Goal: Information Seeking & Learning: Learn about a topic

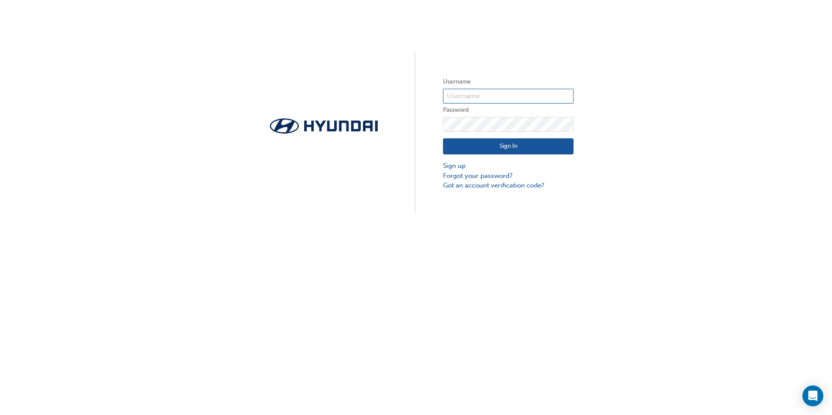
type input "34495"
click at [497, 147] on button "Sign In" at bounding box center [508, 146] width 130 height 17
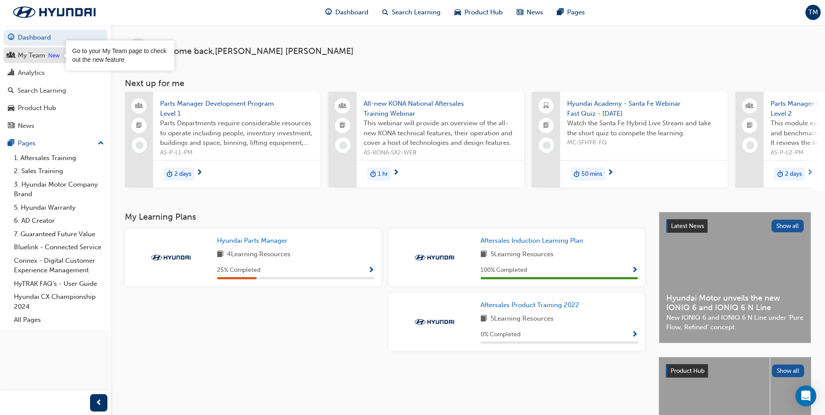
click at [17, 57] on div "My Team" at bounding box center [55, 55] width 95 height 11
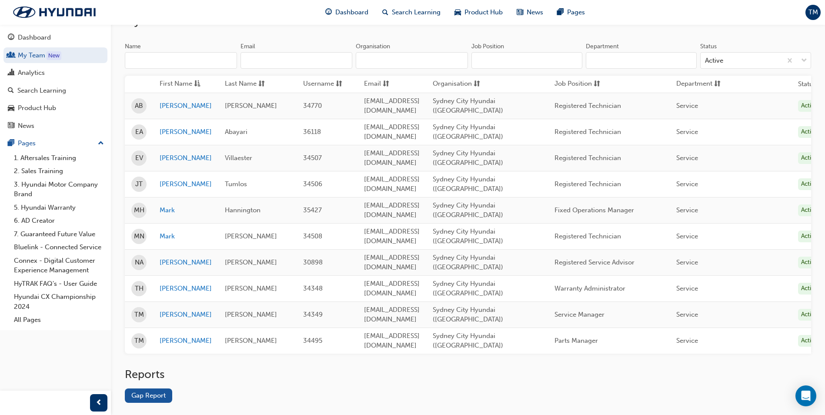
scroll to position [75, 0]
click at [145, 388] on link "Gap Report" at bounding box center [148, 395] width 47 height 14
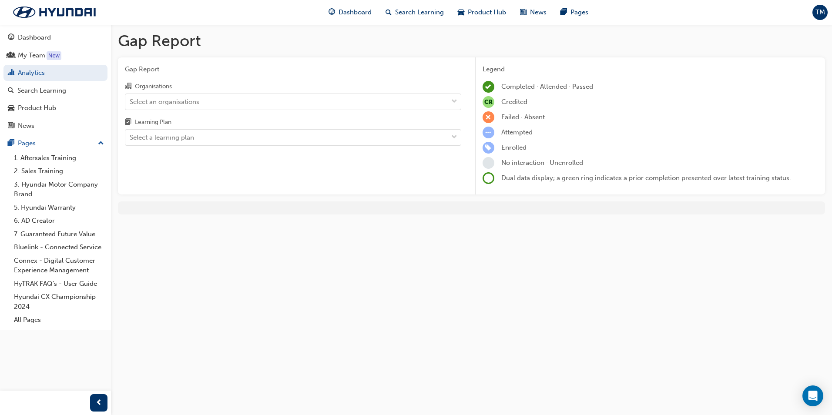
click at [217, 93] on div "Organisations" at bounding box center [293, 87] width 336 height 13
click at [130, 97] on input "Organisations Select an organisations" at bounding box center [130, 100] width 1 height 7
click at [228, 99] on div "Select an organisations" at bounding box center [286, 101] width 322 height 15
click at [130, 99] on input "Organisations 0 results available. Select is focused ,type to refine list, pres…" at bounding box center [130, 100] width 1 height 7
click at [228, 99] on div "Select an organisations" at bounding box center [286, 101] width 322 height 15
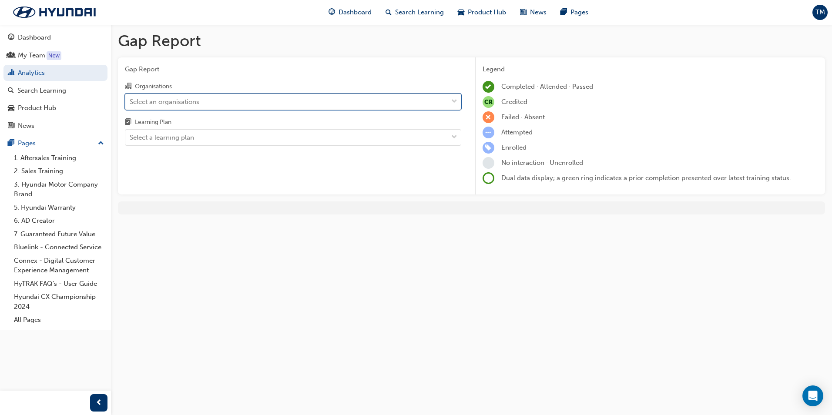
click at [130, 99] on input "Organisations 0 results available. Select is focused ,type to refine list, pres…" at bounding box center [130, 100] width 1 height 7
click at [236, 105] on div "Select an organisations" at bounding box center [286, 101] width 322 height 15
click at [130, 105] on input "Organisations 0 results available. Select is focused ,type to refine list, pres…" at bounding box center [130, 100] width 1 height 7
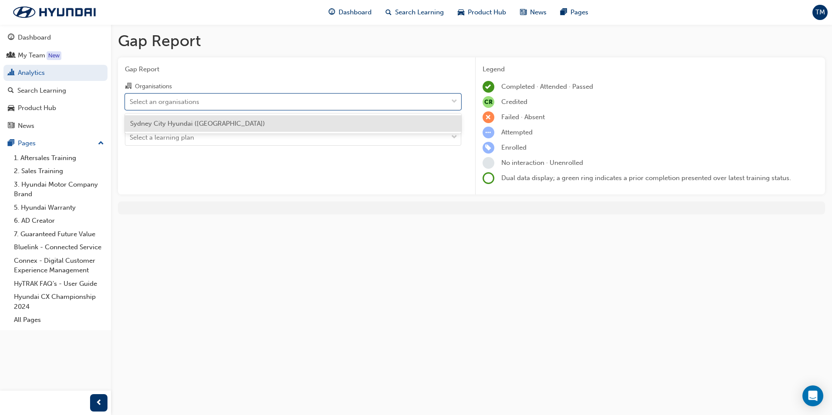
click at [221, 128] on div "Sydney City Hyundai ([GEOGRAPHIC_DATA])" at bounding box center [293, 123] width 336 height 17
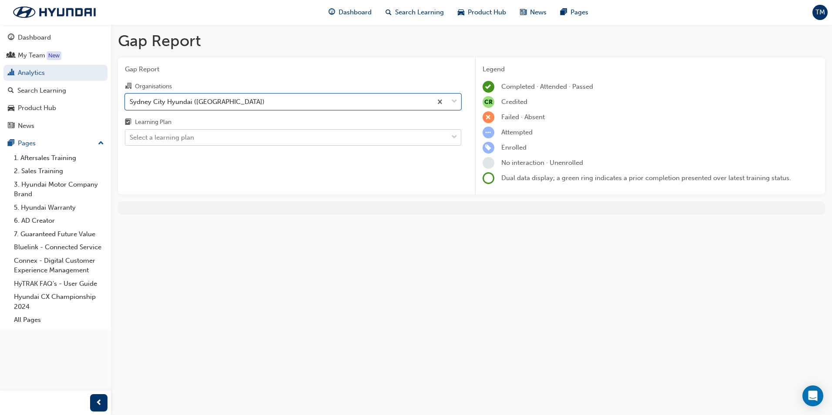
click at [205, 141] on div "Select a learning plan" at bounding box center [286, 137] width 322 height 15
click at [130, 141] on input "Learning Plan Select a learning plan" at bounding box center [130, 137] width 1 height 7
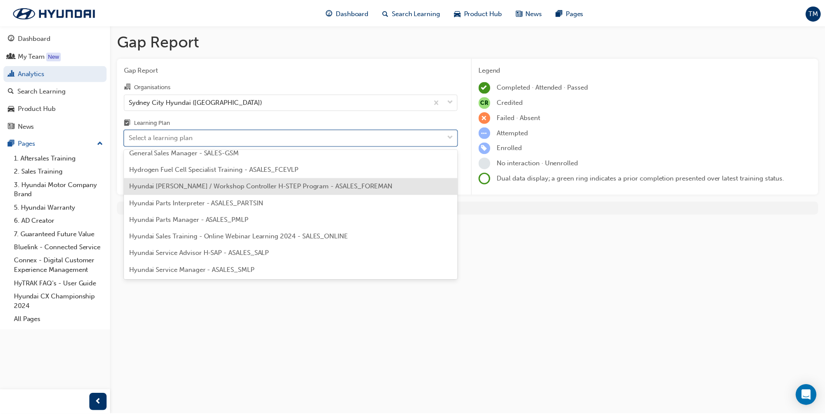
scroll to position [87, 0]
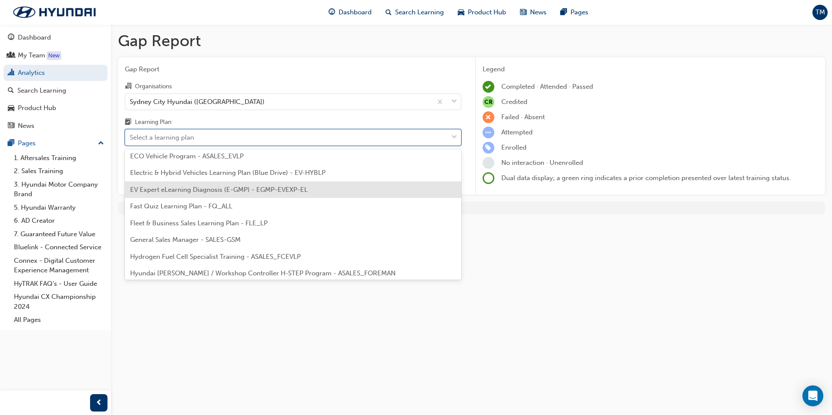
click at [207, 187] on span "EV Expert eLearning Diagnosis (E-GMP) - EGMP-EVEXP-EL" at bounding box center [218, 190] width 177 height 8
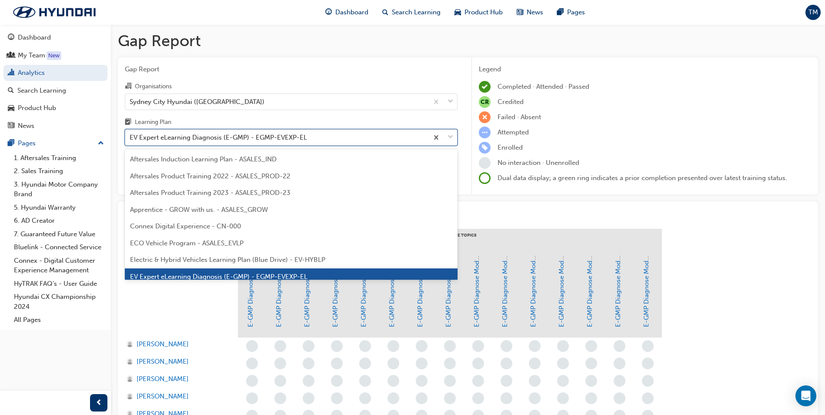
click at [256, 141] on div "EV Expert eLearning Diagnosis (E-GMP) - EGMP-EVEXP-EL" at bounding box center [218, 138] width 177 height 10
click at [130, 141] on input "Learning Plan option EV Expert eLearning Diagnosis (E-GMP) - EGMP-EVEXP-EL, sel…" at bounding box center [130, 137] width 1 height 7
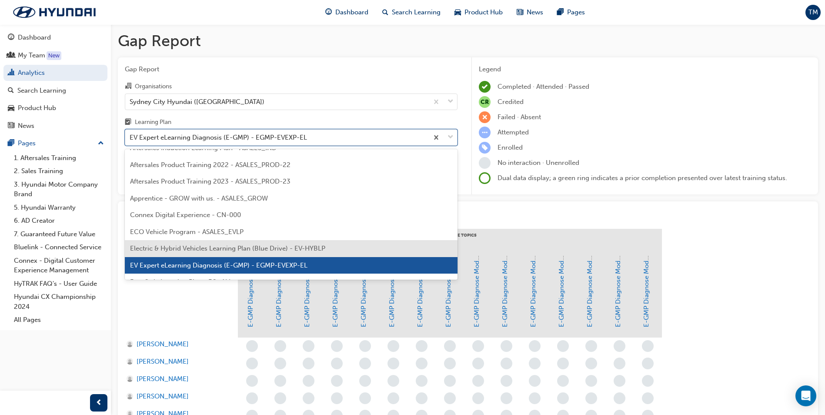
click at [211, 250] on span "Electric & Hybrid Vehicles Learning Plan (Blue Drive) - EV-HYBLP" at bounding box center [227, 248] width 195 height 8
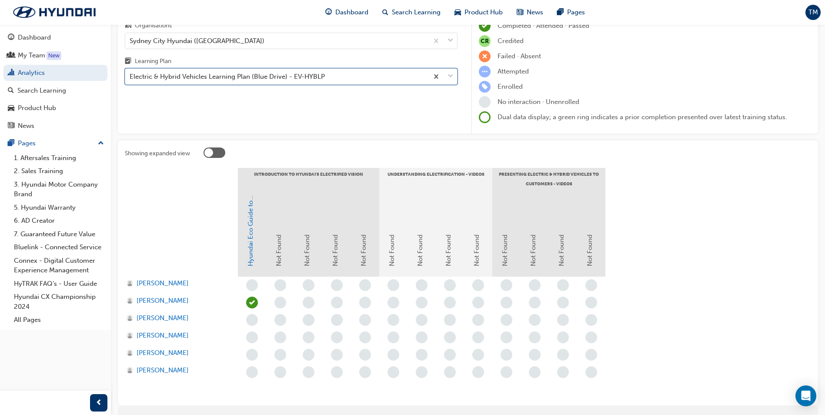
scroll to position [13, 0]
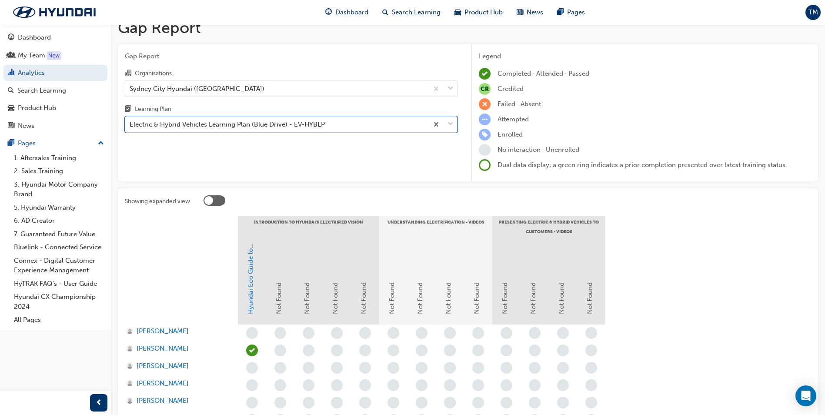
click at [249, 125] on div "Electric & Hybrid Vehicles Learning Plan (Blue Drive) - EV-HYBLP" at bounding box center [227, 125] width 195 height 10
click at [130, 125] on input "Learning Plan option Electric & Hybrid Vehicles Learning Plan (Blue Drive) - EV…" at bounding box center [130, 123] width 1 height 7
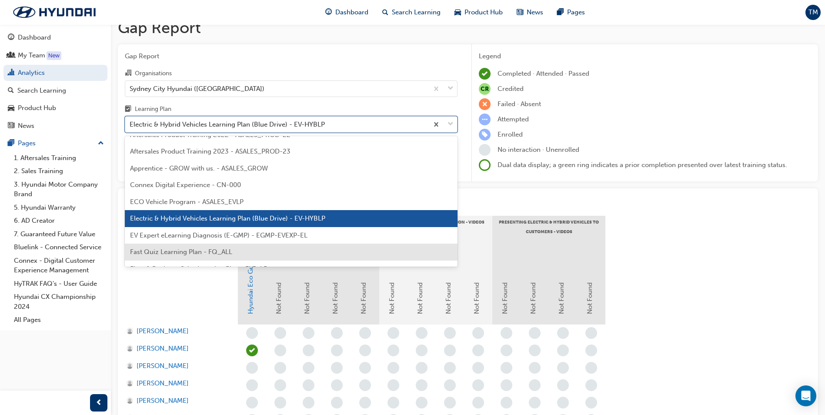
scroll to position [43, 0]
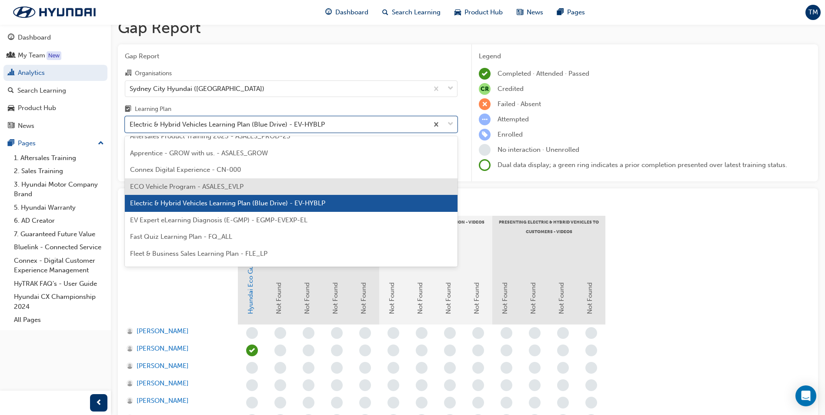
click at [239, 186] on span "ECO Vehicle Program - ASALES_EVLP" at bounding box center [187, 187] width 114 height 8
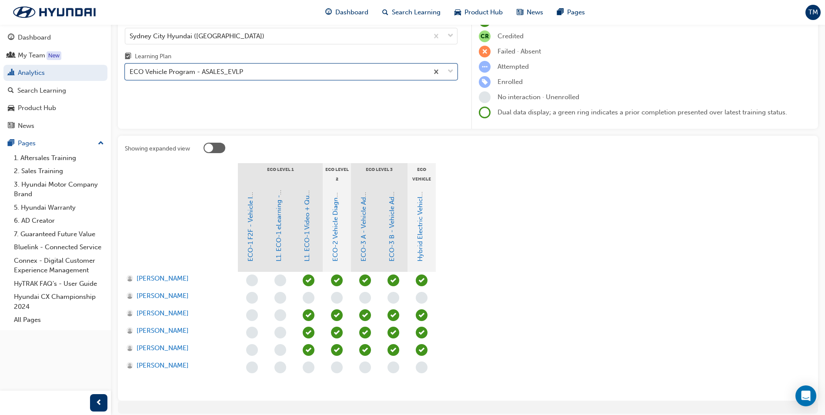
scroll to position [87, 0]
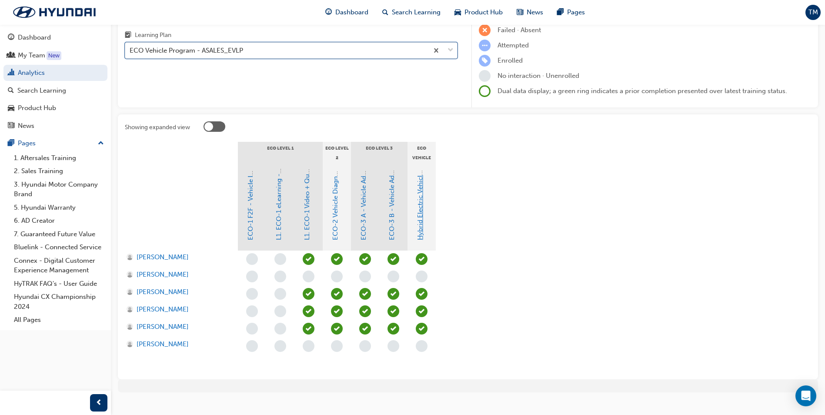
click at [422, 211] on link "Hybrid Electric Vehicle (HEV) Technical Training" at bounding box center [420, 168] width 8 height 144
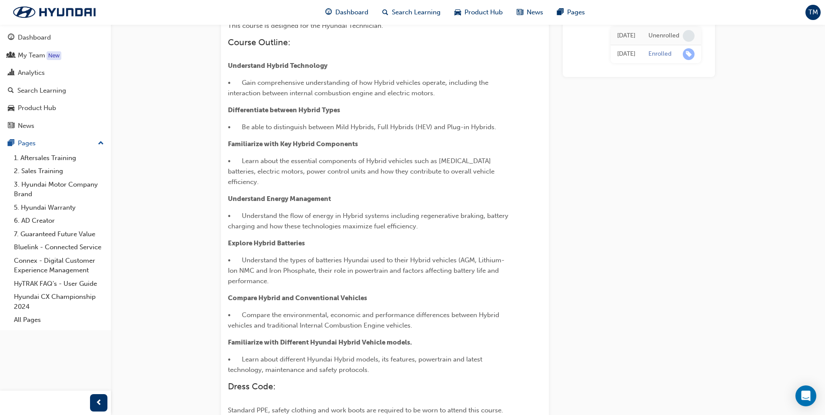
scroll to position [87, 0]
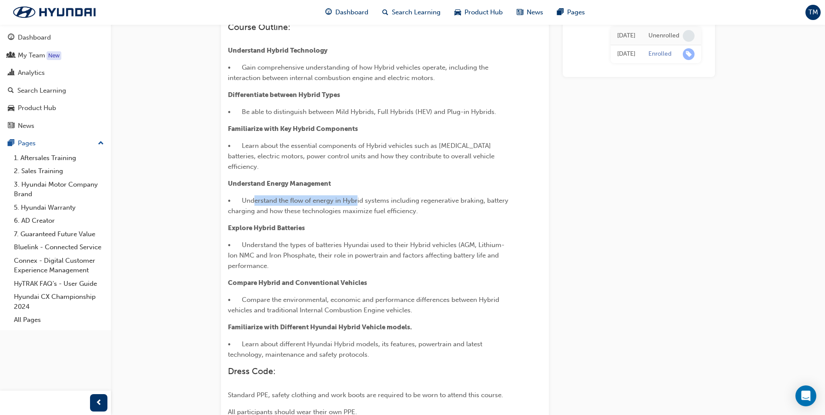
drag, startPoint x: 255, startPoint y: 190, endPoint x: 357, endPoint y: 191, distance: 101.8
click at [357, 197] on span "• Understand the flow of energy in Hybrid systems including regenerative brakin…" at bounding box center [369, 206] width 282 height 18
drag, startPoint x: 357, startPoint y: 191, endPoint x: 328, endPoint y: 204, distance: 32.3
click at [328, 204] on span "• Understand the flow of energy in Hybrid systems including regenerative brakin…" at bounding box center [369, 206] width 282 height 18
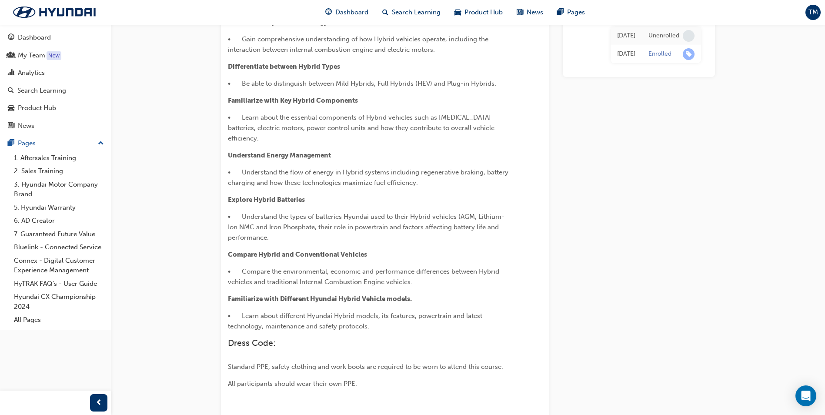
scroll to position [130, 0]
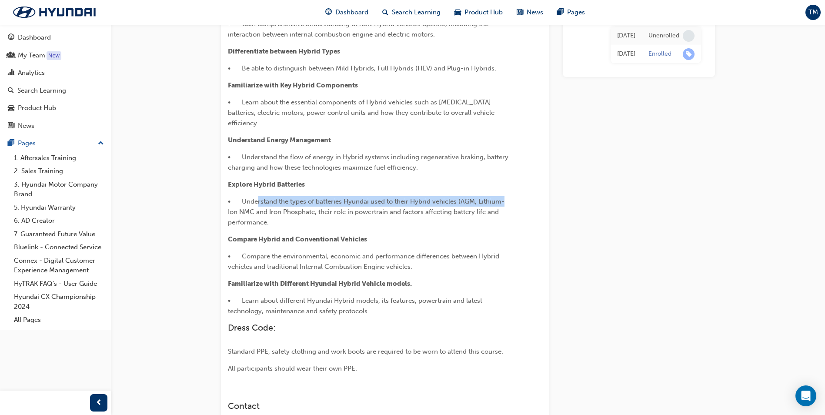
drag, startPoint x: 258, startPoint y: 191, endPoint x: 526, endPoint y: 196, distance: 268.0
click at [526, 196] on div "This course is designed for the Hyundai Technician. Course Outline: Understand …" at bounding box center [385, 164] width 314 height 419
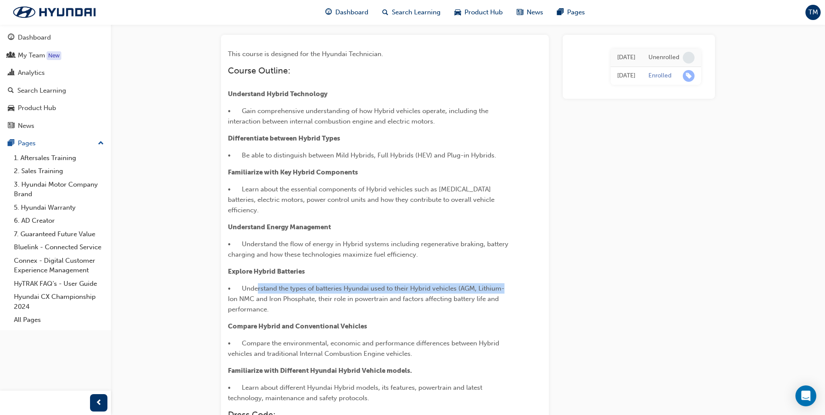
scroll to position [0, 0]
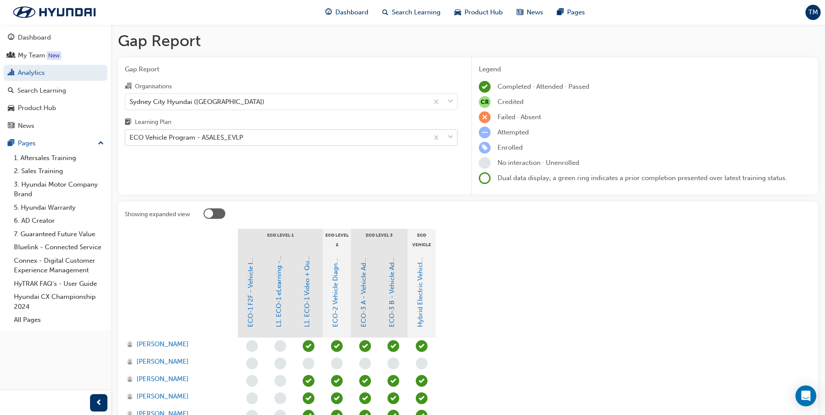
click at [237, 133] on div "ECO Vehicle Program - ASALES_EVLP" at bounding box center [187, 138] width 114 height 10
click at [130, 134] on input "Learning Plan ECO Vehicle Program - ASALES_EVLP" at bounding box center [130, 137] width 1 height 7
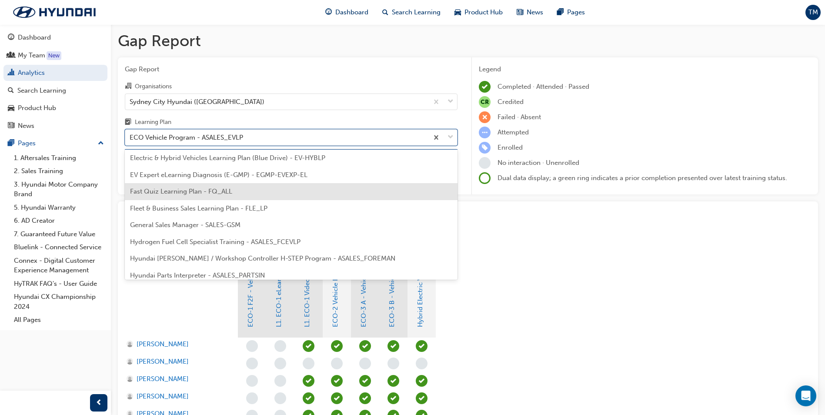
scroll to position [88, 0]
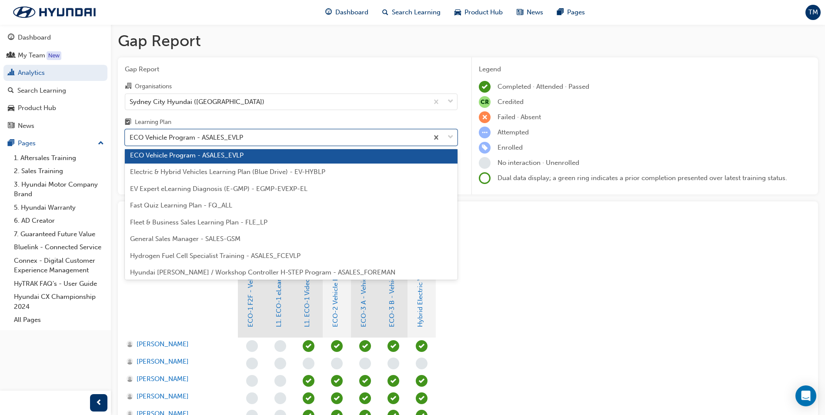
click at [191, 172] on span "Electric & Hybrid Vehicles Learning Plan (Blue Drive) - EV-HYBLP" at bounding box center [227, 172] width 195 height 8
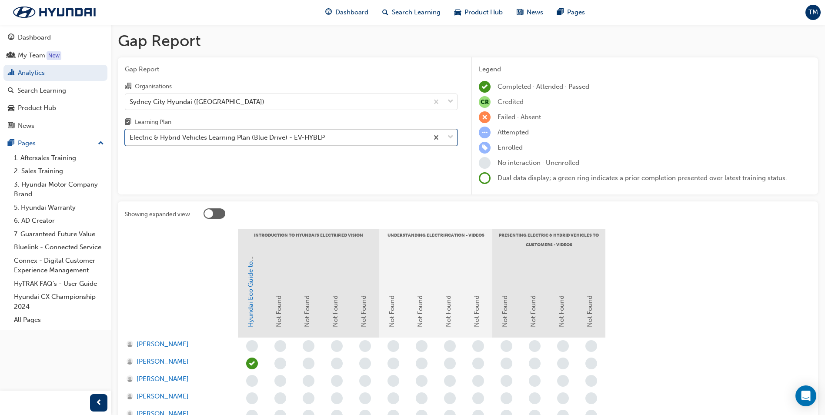
click at [310, 144] on div "Electric & Hybrid Vehicles Learning Plan (Blue Drive) - EV-HYBLP" at bounding box center [276, 137] width 303 height 15
click at [130, 141] on input "Learning Plan option Electric & Hybrid Vehicles Learning Plan (Blue Drive) - EV…" at bounding box center [130, 137] width 1 height 7
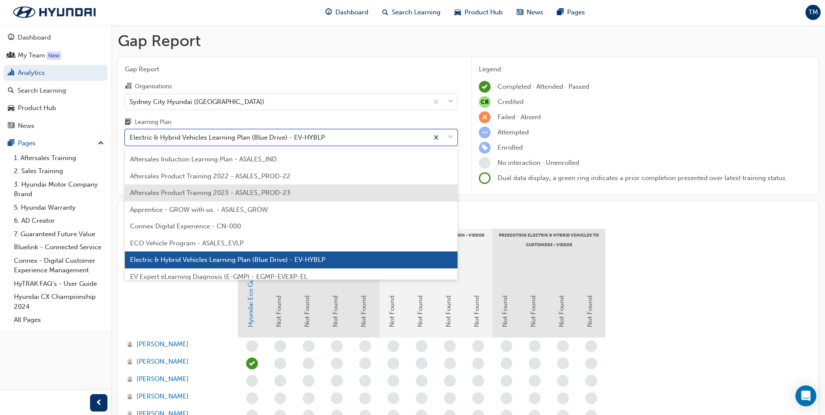
click at [229, 197] on div "Aftersales Product Training 2023 - ASALES_PROD-23" at bounding box center [291, 192] width 333 height 17
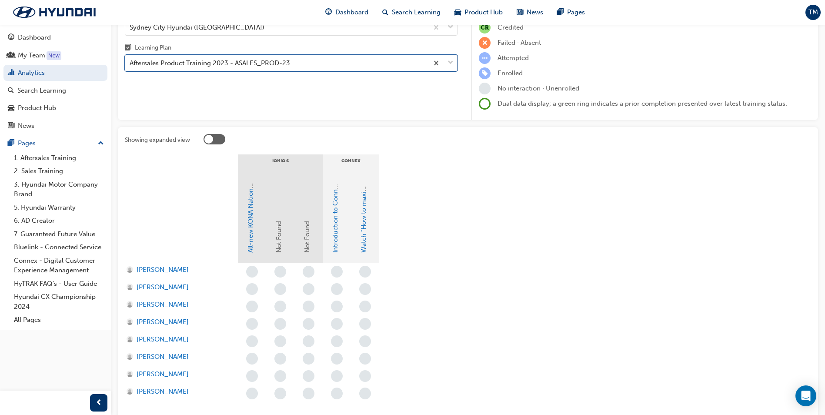
scroll to position [4, 0]
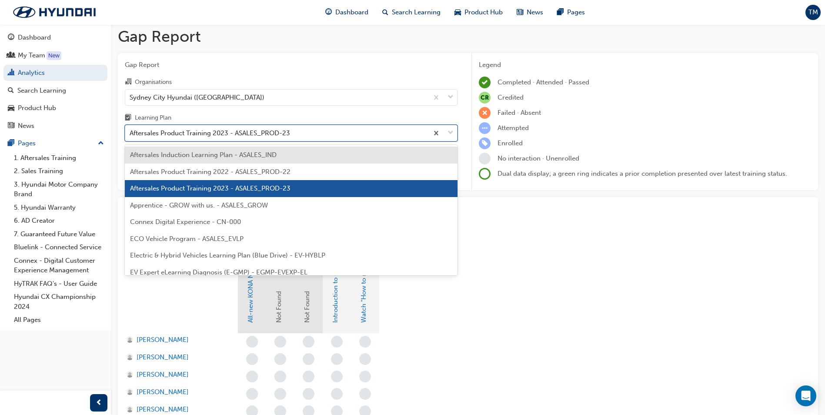
click at [204, 127] on div "Aftersales Product Training 2023 - ASALES_PROD-23" at bounding box center [276, 133] width 303 height 15
click at [130, 129] on input "Learning Plan option Aftersales Product Training 2023 - ASALES_PROD-23, selecte…" at bounding box center [130, 132] width 1 height 7
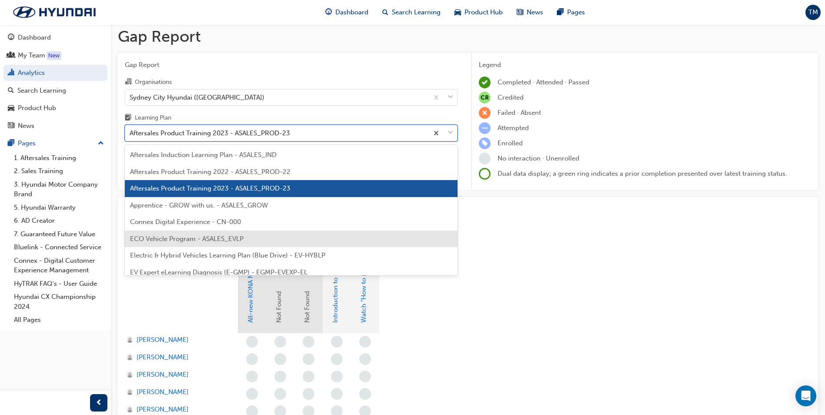
click at [213, 238] on span "ECO Vehicle Program - ASALES_EVLP" at bounding box center [187, 239] width 114 height 8
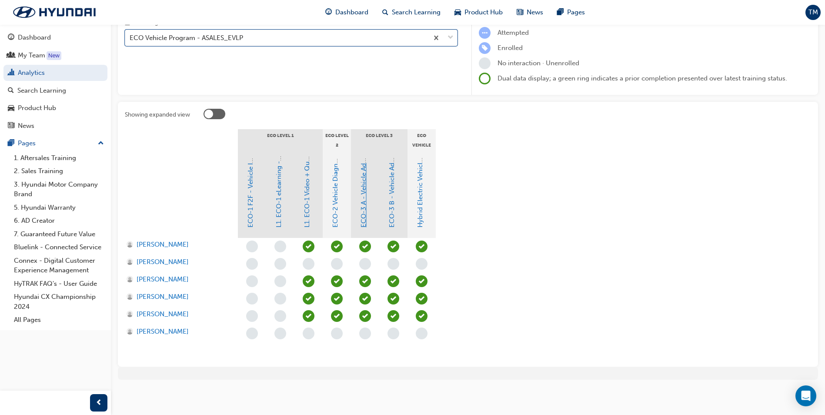
scroll to position [100, 0]
click at [394, 213] on link "ECO-3 B - Vehicle Advanced Diagnosis" at bounding box center [392, 168] width 8 height 118
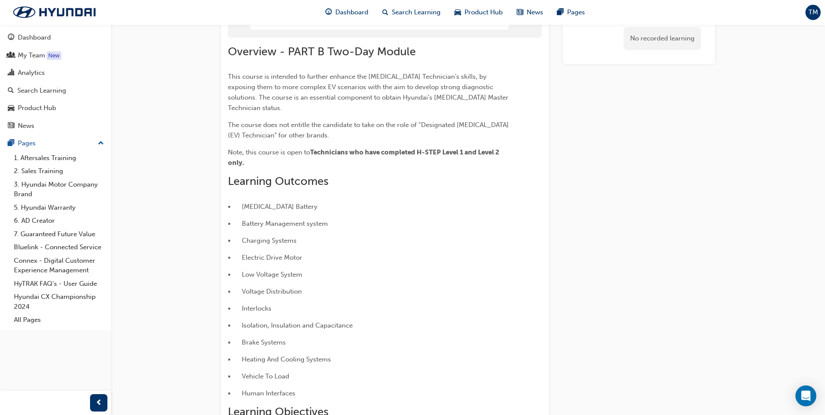
scroll to position [144, 0]
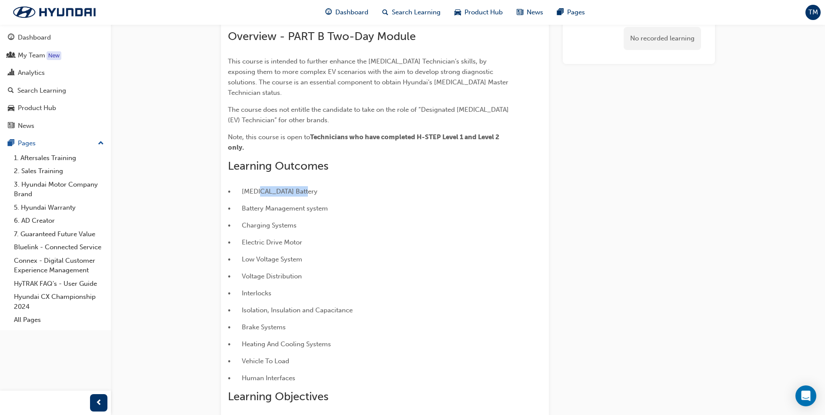
drag, startPoint x: 257, startPoint y: 181, endPoint x: 301, endPoint y: 178, distance: 44.1
click at [301, 187] on span "• [MEDICAL_DATA] Battery" at bounding box center [273, 191] width 90 height 8
drag, startPoint x: 301, startPoint y: 178, endPoint x: 268, endPoint y: 201, distance: 39.7
click at [268, 204] on span "• Battery Management system" at bounding box center [278, 208] width 100 height 8
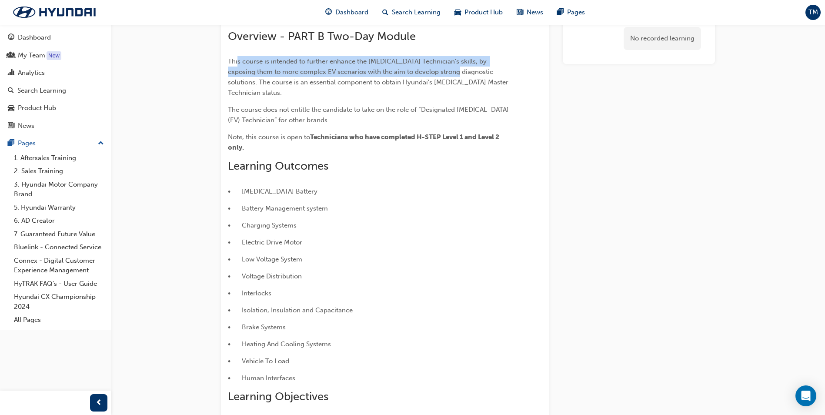
drag, startPoint x: 239, startPoint y: 62, endPoint x: 436, endPoint y: 67, distance: 197.1
click at [436, 67] on p "This course is intended to further enhance the [MEDICAL_DATA] Technician’s skil…" at bounding box center [369, 77] width 283 height 42
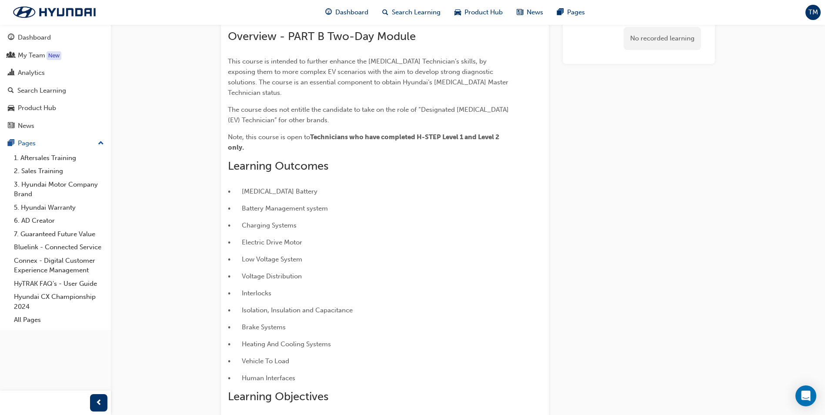
drag, startPoint x: 436, startPoint y: 67, endPoint x: 284, endPoint y: 81, distance: 152.5
click at [284, 81] on span "This course is intended to further enhance the [MEDICAL_DATA] Technician’s skil…" at bounding box center [369, 76] width 282 height 39
drag, startPoint x: 231, startPoint y: 98, endPoint x: 360, endPoint y: 97, distance: 128.8
click at [360, 106] on span "The course does not entitle the candidate to take on the role of “Designated [M…" at bounding box center [369, 115] width 283 height 18
drag, startPoint x: 360, startPoint y: 97, endPoint x: 409, endPoint y: 104, distance: 50.0
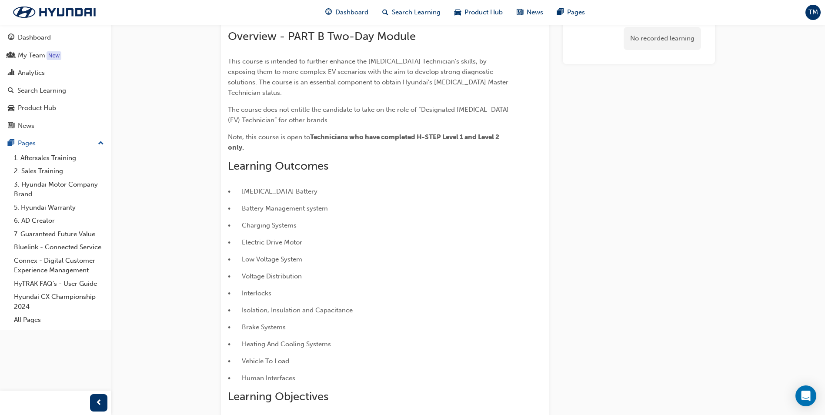
click at [409, 104] on p "The course does not entitle the candidate to take on the role of “Designated [M…" at bounding box center [369, 114] width 283 height 21
drag, startPoint x: 418, startPoint y: 97, endPoint x: 465, endPoint y: 97, distance: 47.0
click at [465, 106] on span "The course does not entitle the candidate to take on the role of “Designated [M…" at bounding box center [369, 115] width 283 height 18
drag, startPoint x: 465, startPoint y: 97, endPoint x: 352, endPoint y: 110, distance: 113.8
click at [352, 110] on p "The course does not entitle the candidate to take on the role of “Designated [M…" at bounding box center [369, 114] width 283 height 21
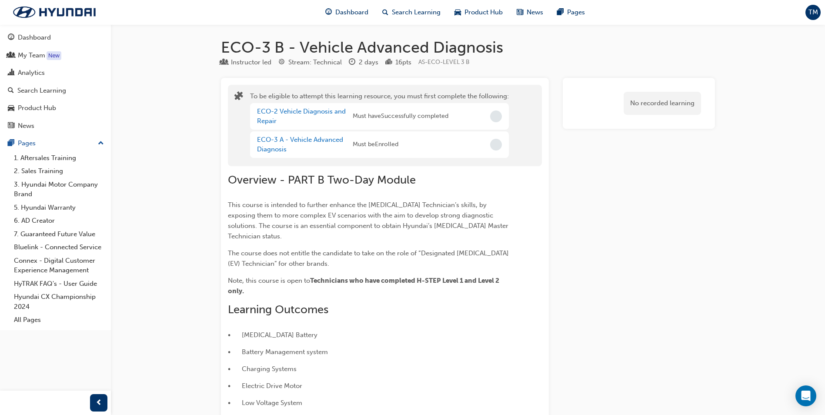
scroll to position [0, 0]
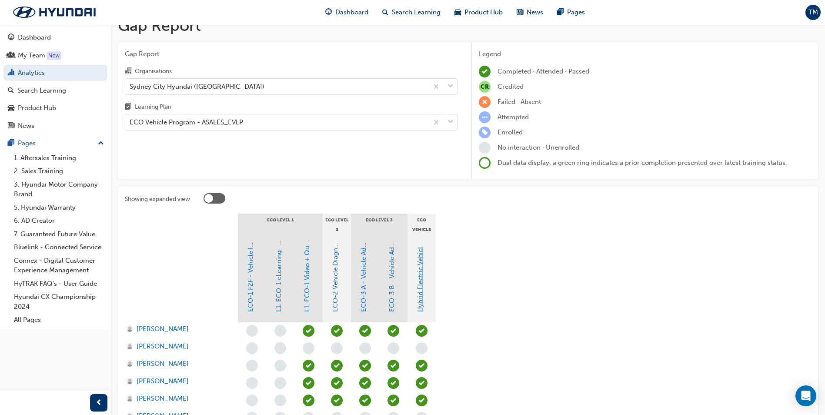
scroll to position [13, 0]
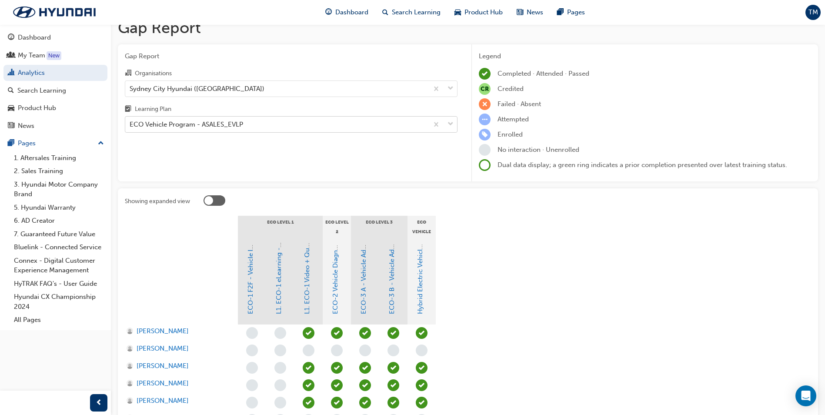
click at [234, 127] on div "ECO Vehicle Program - ASALES_EVLP" at bounding box center [187, 125] width 114 height 10
click at [130, 127] on input "Learning Plan ECO Vehicle Program - ASALES_EVLP" at bounding box center [130, 123] width 1 height 7
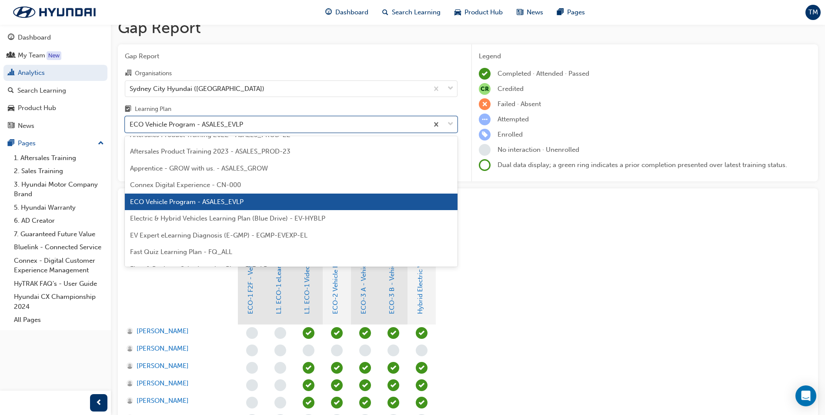
scroll to position [43, 0]
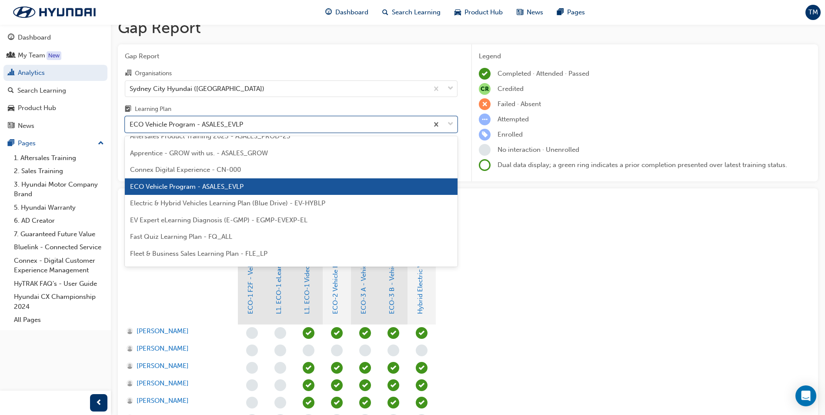
click at [496, 327] on section "ECO Level 1 ECO Level 2 ECO Level 3 ECO Vehicle Additional Learning ECO-1 F2F -…" at bounding box center [468, 331] width 686 height 231
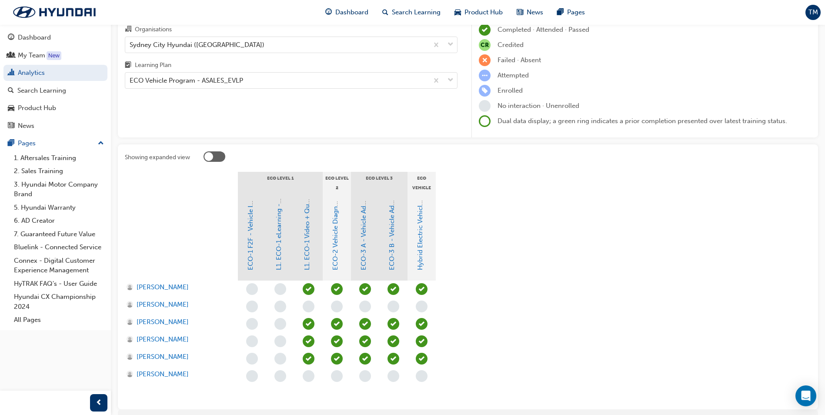
scroll to position [0, 0]
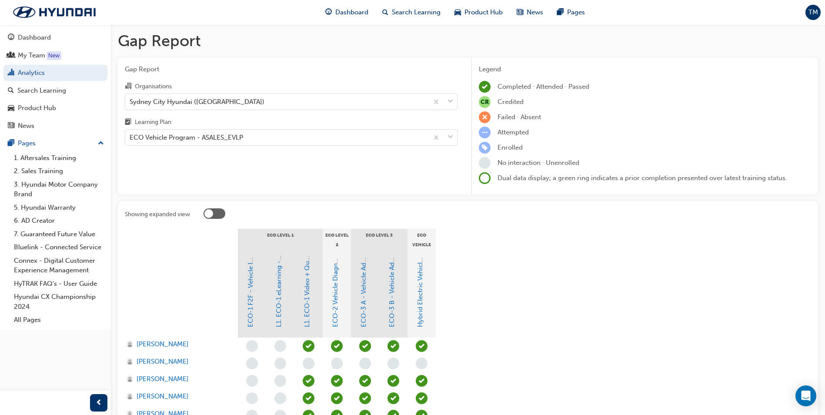
click at [295, 127] on div "Learning Plan" at bounding box center [291, 123] width 333 height 13
click at [130, 134] on input "Learning Plan ECO Vehicle Program - ASALES_EVLP" at bounding box center [130, 137] width 1 height 7
click at [232, 140] on div "ECO Vehicle Program - ASALES_EVLP" at bounding box center [187, 138] width 114 height 10
click at [130, 140] on input "Learning Plan 0 results available. Select is focused ,type to refine list, pres…" at bounding box center [130, 137] width 1 height 7
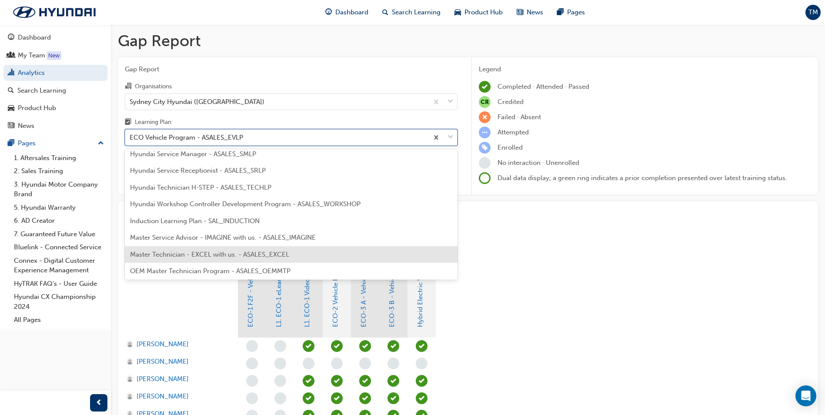
scroll to position [304, 0]
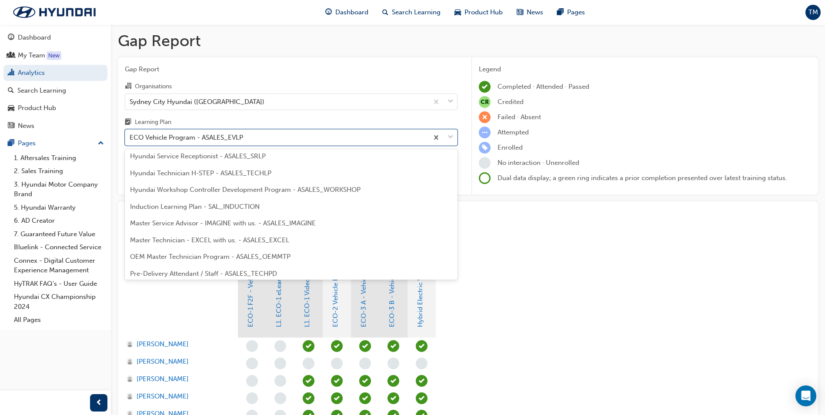
click at [211, 174] on span "Hyundai Technician H-STEP - ASALES_TECHLP" at bounding box center [200, 173] width 141 height 8
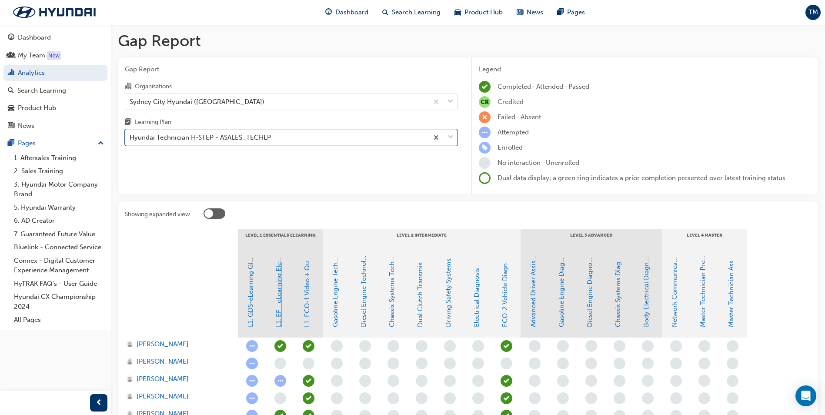
scroll to position [83, 0]
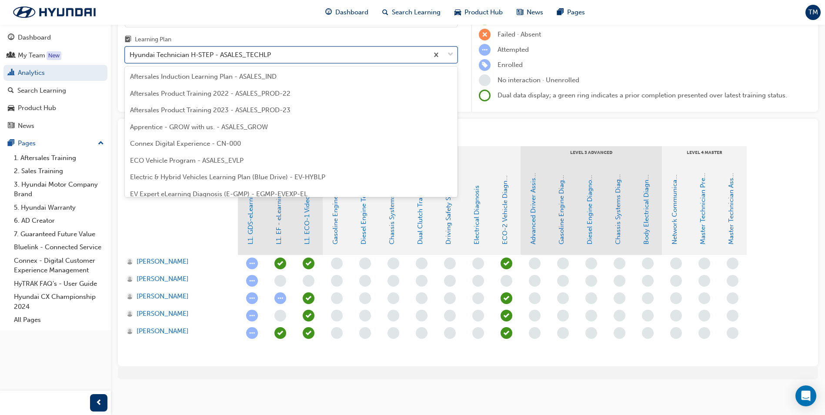
click at [233, 57] on div "Hyundai Technician H-STEP - ASALES_TECHLP" at bounding box center [200, 55] width 141 height 10
click at [130, 57] on input "Learning Plan option Hyundai Technician H-STEP - ASALES_TECHLP, selected. optio…" at bounding box center [130, 54] width 1 height 7
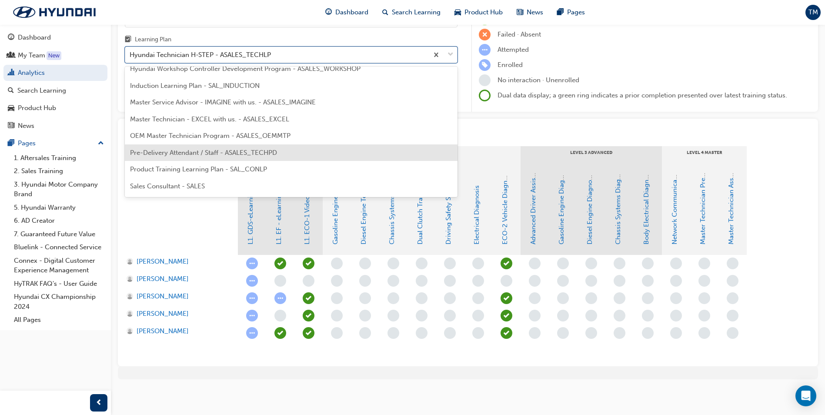
scroll to position [392, 0]
